Goal: Task Accomplishment & Management: Complete application form

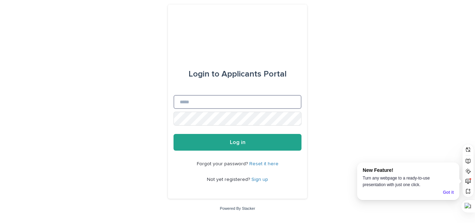
click at [207, 101] on input "Email" at bounding box center [238, 102] width 128 height 14
click at [174, 134] on button "Log in" at bounding box center [238, 142] width 128 height 17
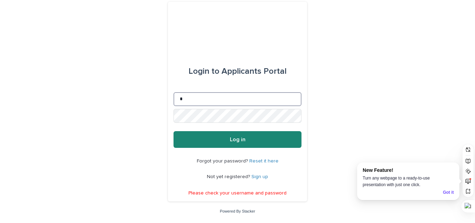
type input "**********"
click at [198, 138] on button "Log in" at bounding box center [238, 139] width 128 height 17
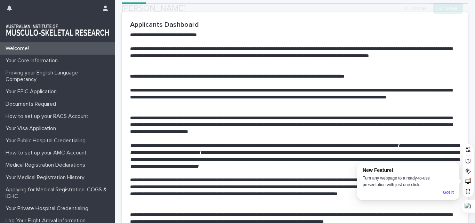
scroll to position [70, 0]
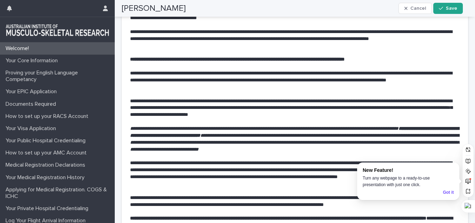
click at [450, 194] on div "Got it" at bounding box center [448, 192] width 11 height 7
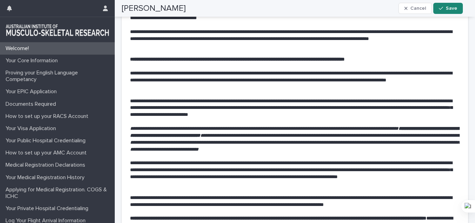
click at [443, 13] on button "Save" at bounding box center [449, 8] width 30 height 11
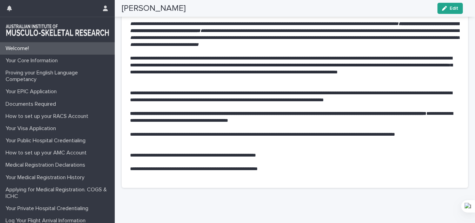
scroll to position [183, 0]
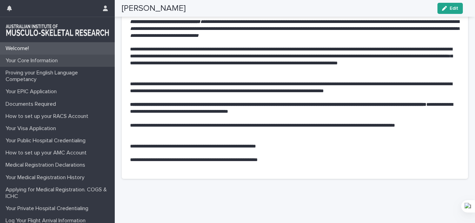
click at [41, 63] on p "Your Core Information" at bounding box center [33, 60] width 61 height 7
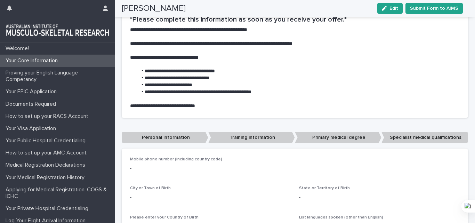
scroll to position [159, 0]
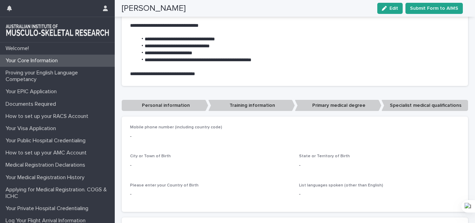
click at [137, 135] on p "-" at bounding box center [295, 136] width 330 height 7
click at [131, 137] on p "-" at bounding box center [295, 136] width 330 height 7
click at [178, 103] on p "Personal information" at bounding box center [165, 105] width 87 height 11
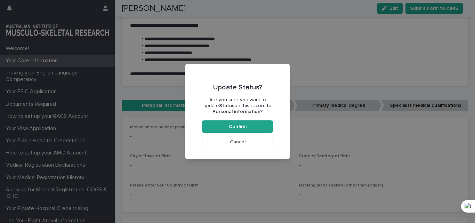
click at [230, 145] on button "Cancel" at bounding box center [237, 142] width 71 height 13
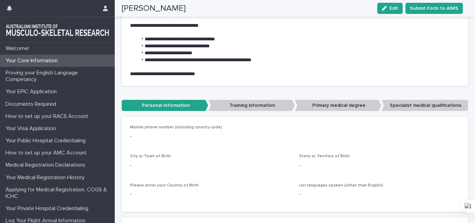
click at [136, 135] on p "-" at bounding box center [295, 136] width 330 height 7
click at [130, 137] on p "-" at bounding box center [295, 136] width 330 height 7
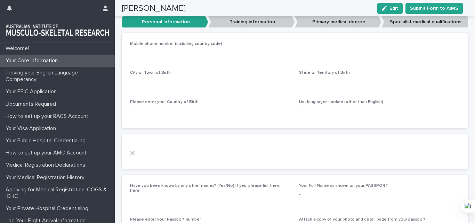
scroll to position [253, 0]
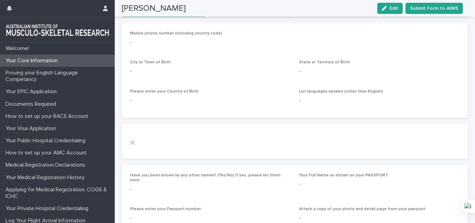
click at [131, 40] on p "-" at bounding box center [295, 42] width 330 height 7
click at [132, 44] on p "-" at bounding box center [295, 42] width 330 height 7
click at [131, 42] on p "-" at bounding box center [295, 42] width 330 height 7
drag, startPoint x: 131, startPoint y: 42, endPoint x: 251, endPoint y: 49, distance: 120.0
click at [251, 49] on div "Mobile phone number (including country code) -" at bounding box center [295, 41] width 330 height 21
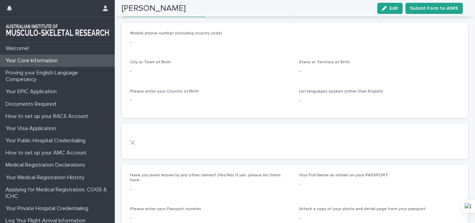
click at [137, 44] on p "-" at bounding box center [295, 42] width 330 height 7
click at [190, 33] on span "Mobile phone number (including country code)" at bounding box center [176, 33] width 92 height 4
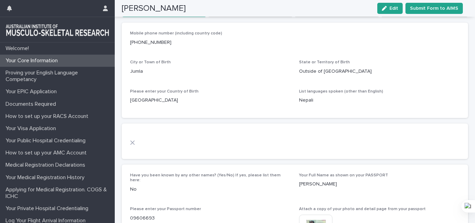
scroll to position [267, 0]
